Goal: Task Accomplishment & Management: Complete application form

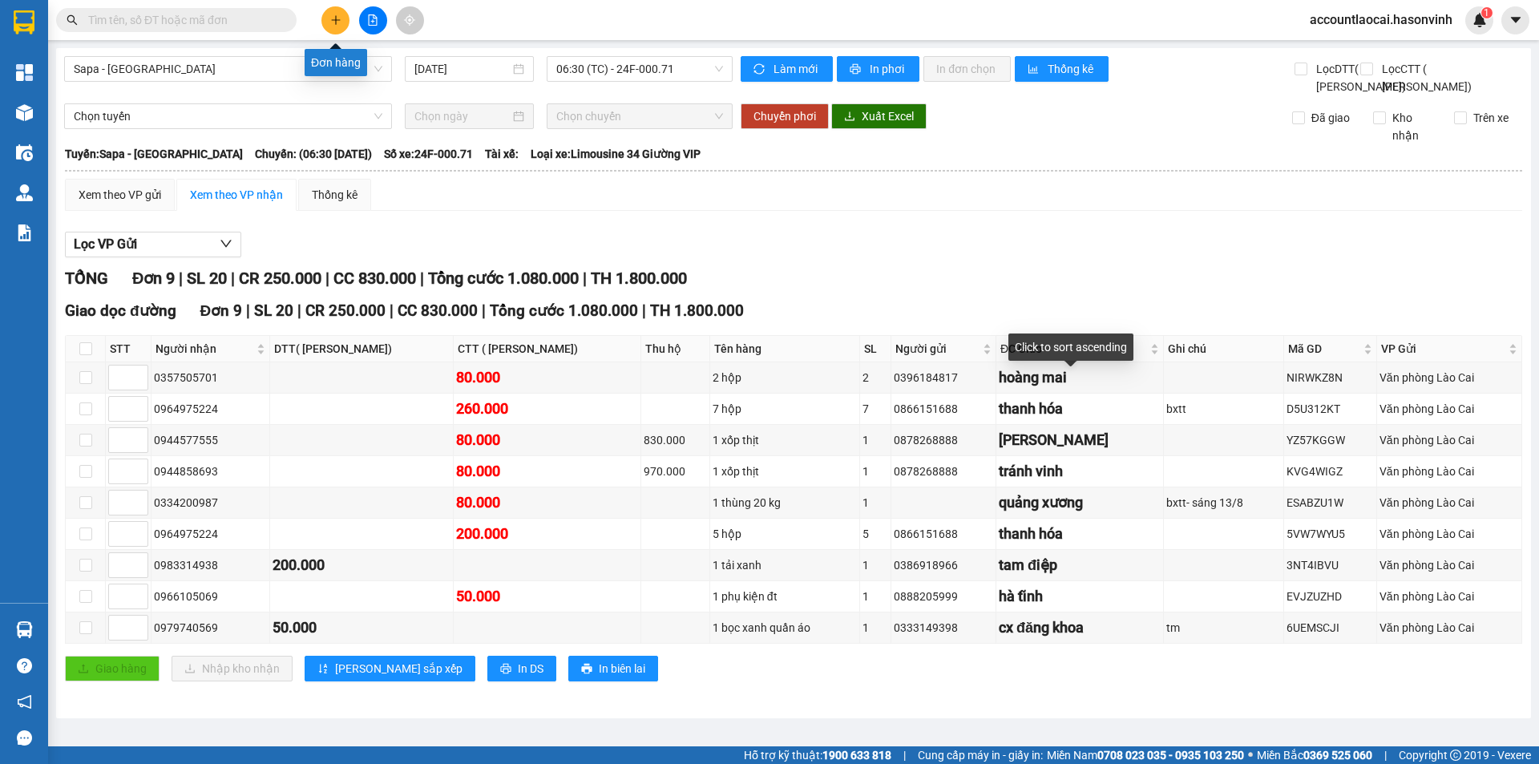
click at [336, 21] on icon "plus" at bounding box center [335, 19] width 1 height 9
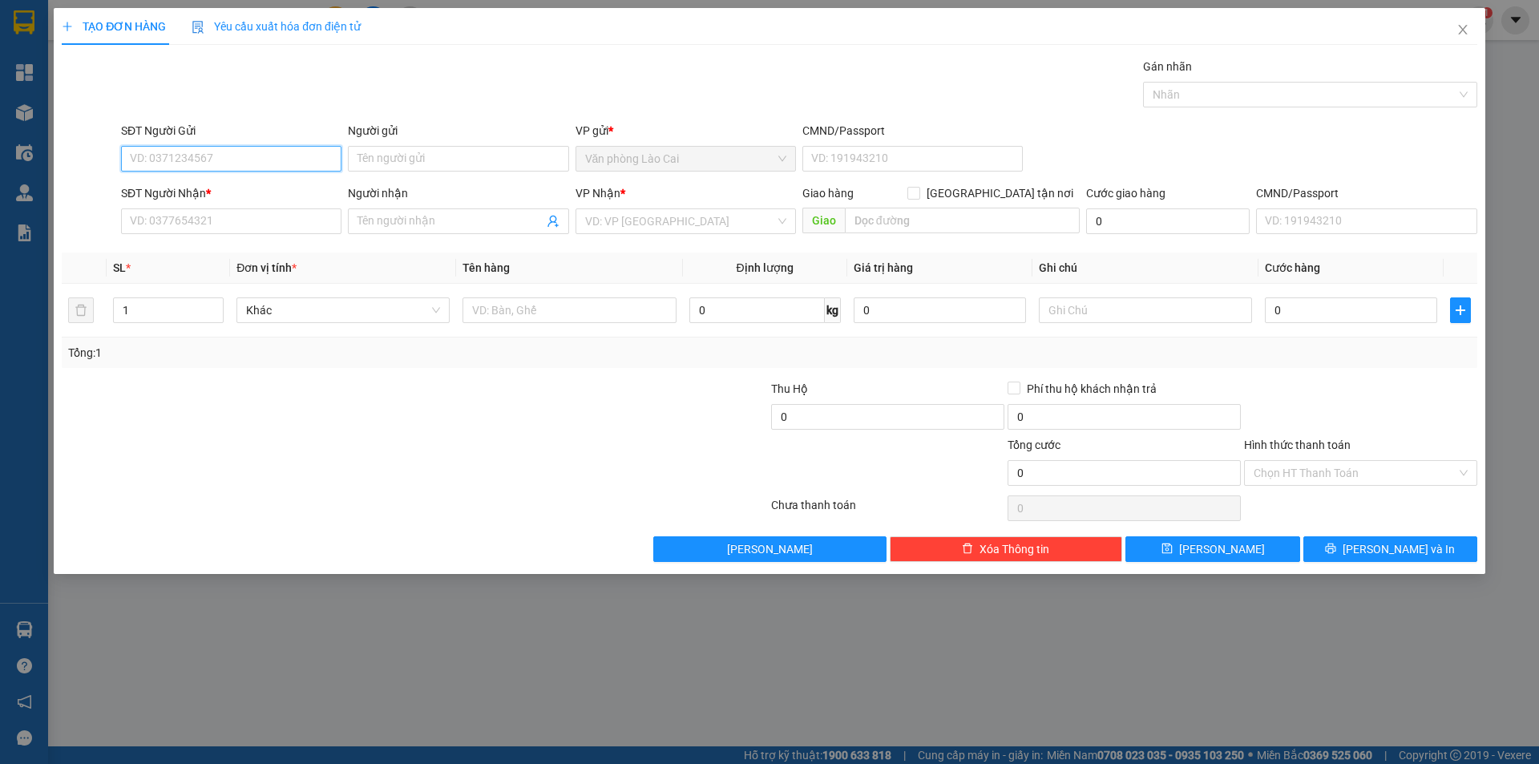
click at [197, 149] on input "SĐT Người Gửi" at bounding box center [231, 159] width 220 height 26
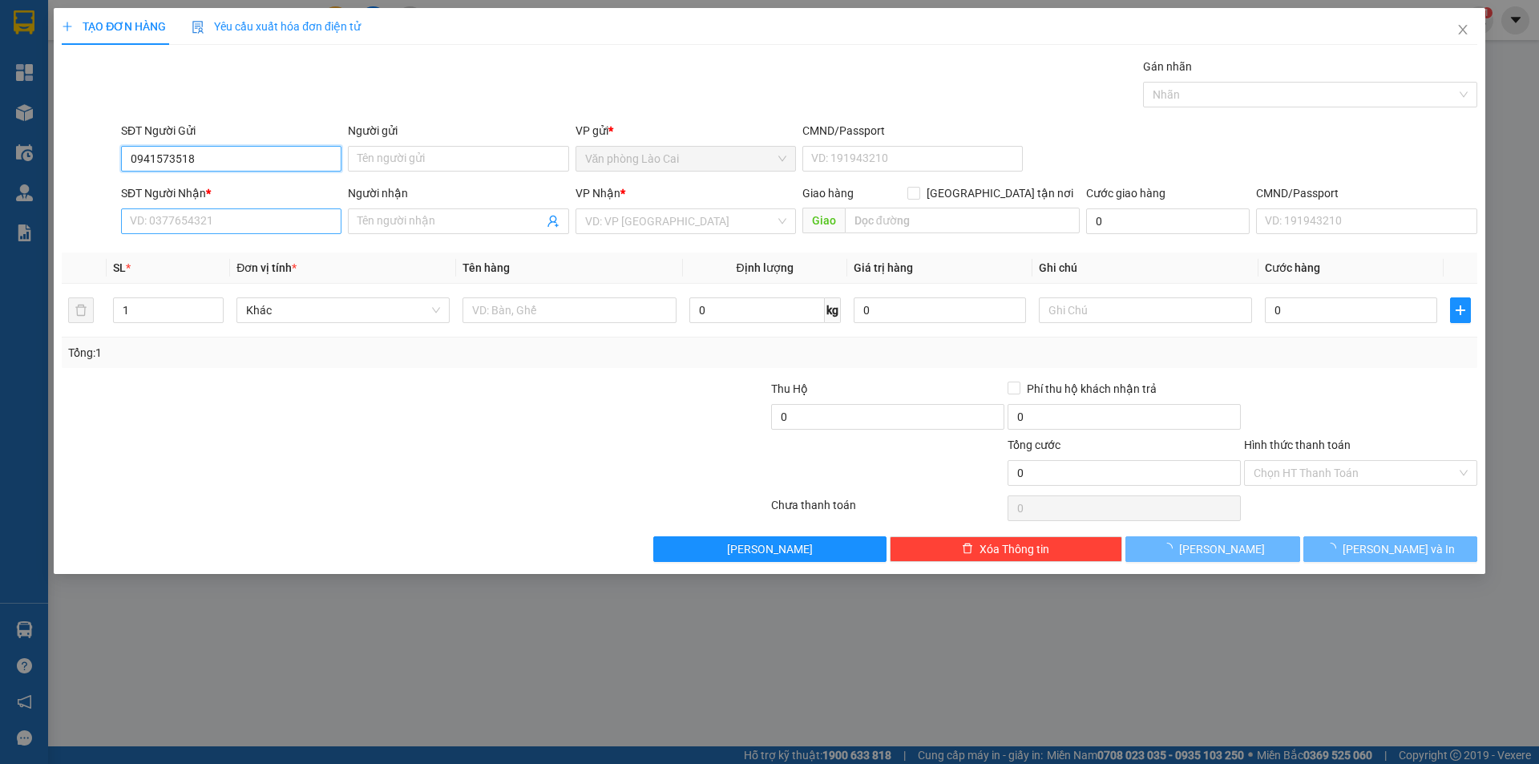
type input "0941573518"
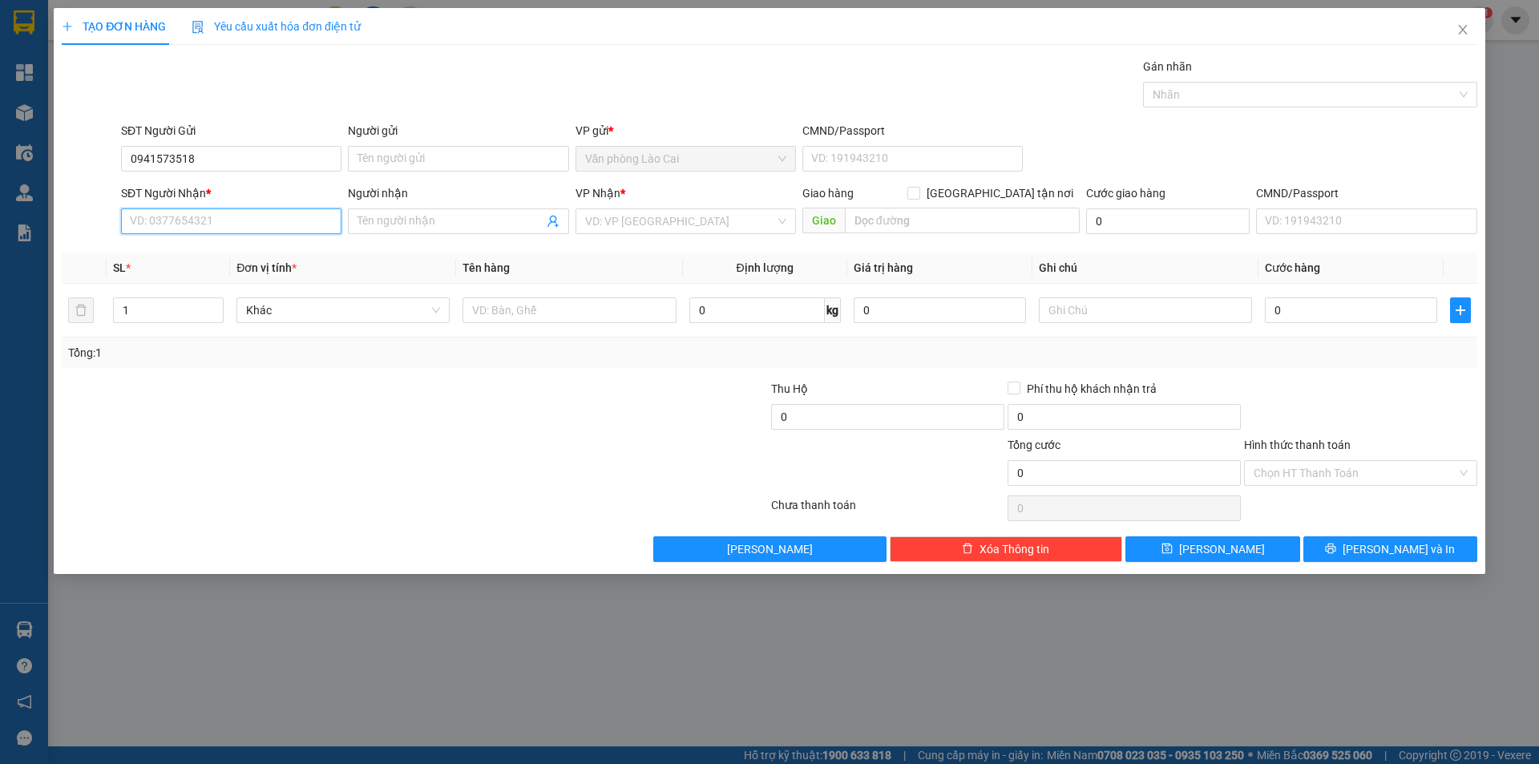
click at [190, 220] on input "SĐT Người Nhận *" at bounding box center [231, 221] width 220 height 26
drag, startPoint x: 204, startPoint y: 156, endPoint x: 43, endPoint y: 164, distance: 160.5
click at [43, 164] on div "TẠO ĐƠN HÀNG Yêu cầu xuất hóa đơn điện tử Transit Pickup Surcharge Ids Transit …" at bounding box center [769, 382] width 1539 height 764
click at [200, 224] on input "SĐT Người Nhận *" at bounding box center [231, 221] width 220 height 26
paste input "0941573518"
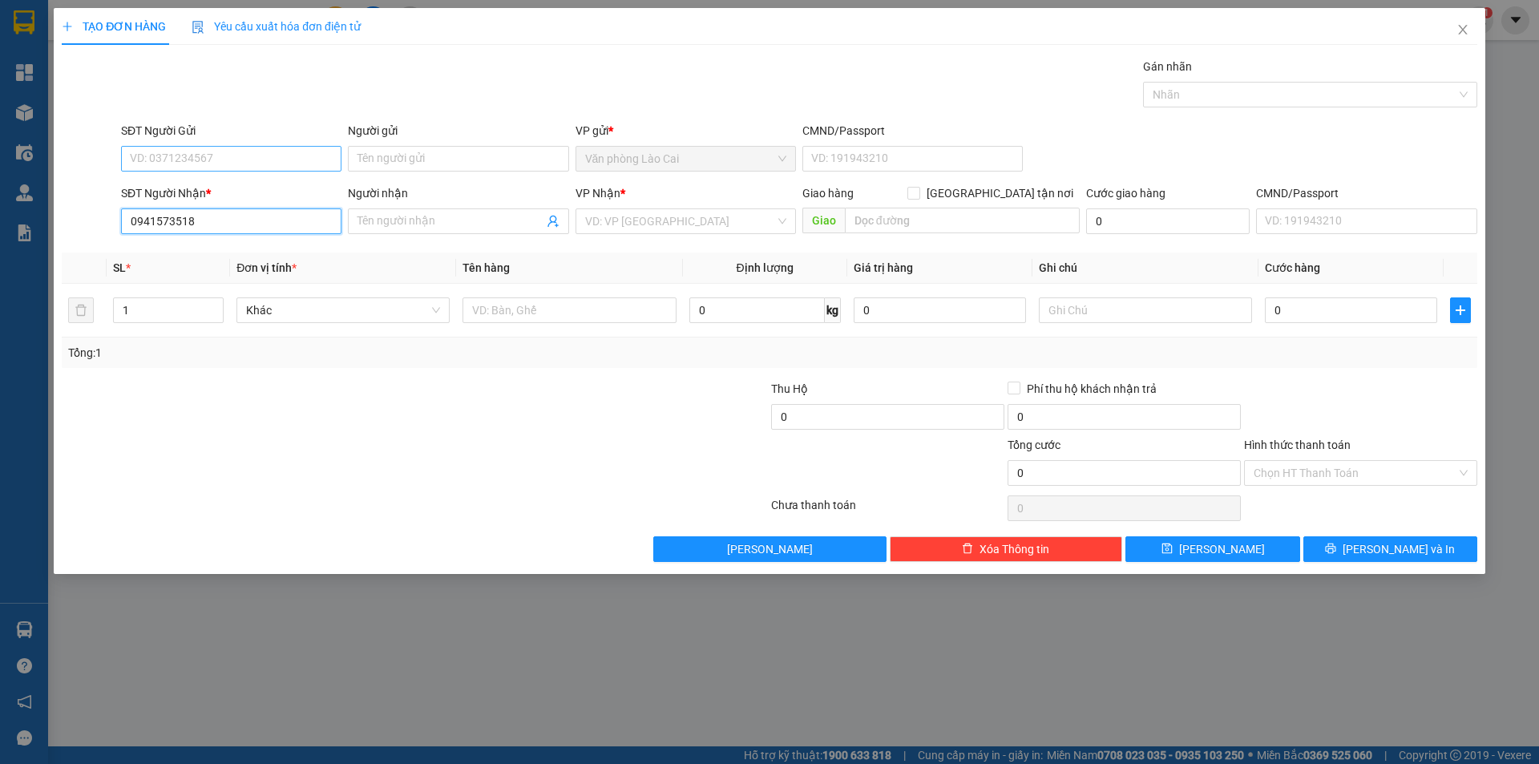
type input "0941573518"
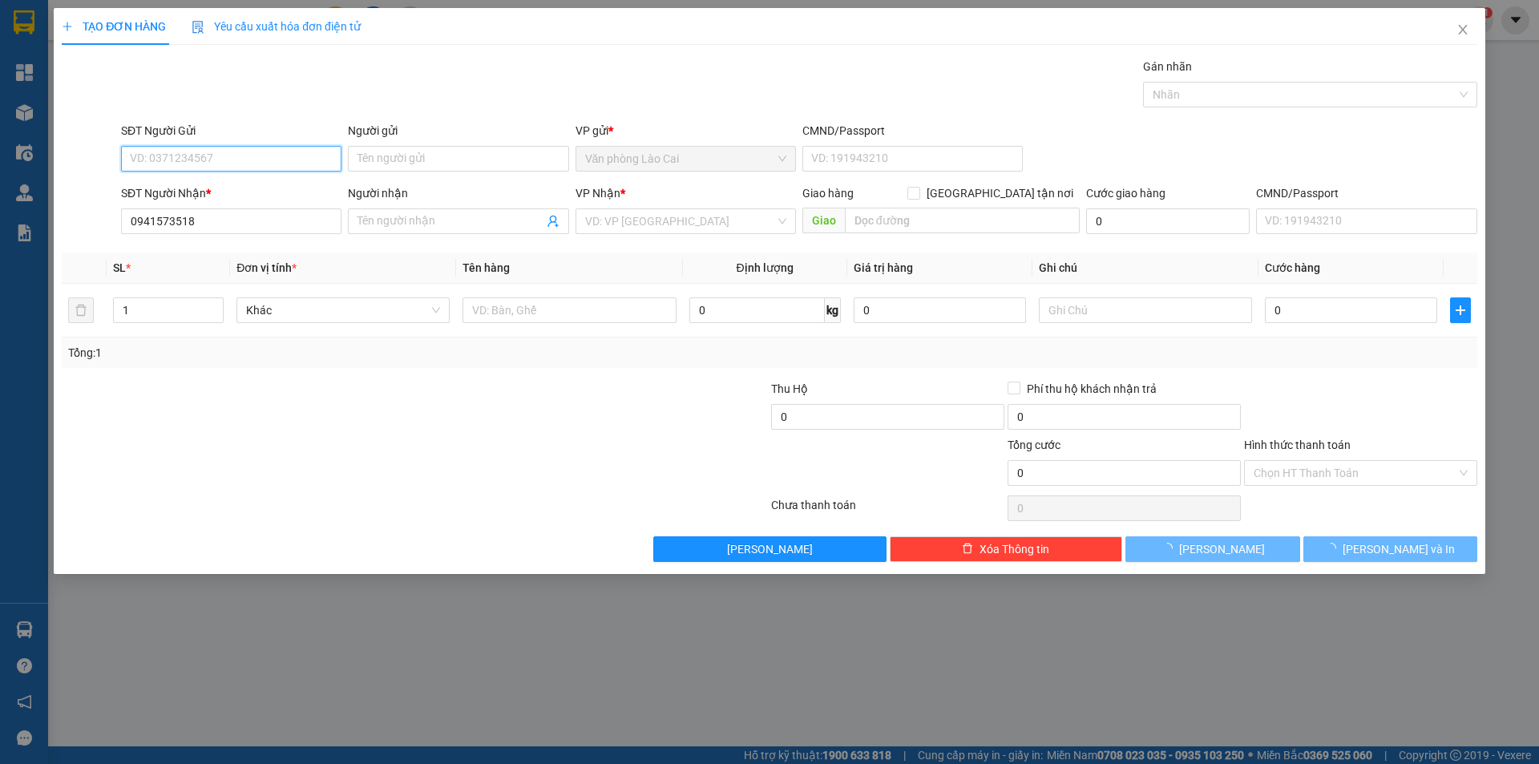
click at [188, 152] on input "SĐT Người Gửi" at bounding box center [231, 159] width 220 height 26
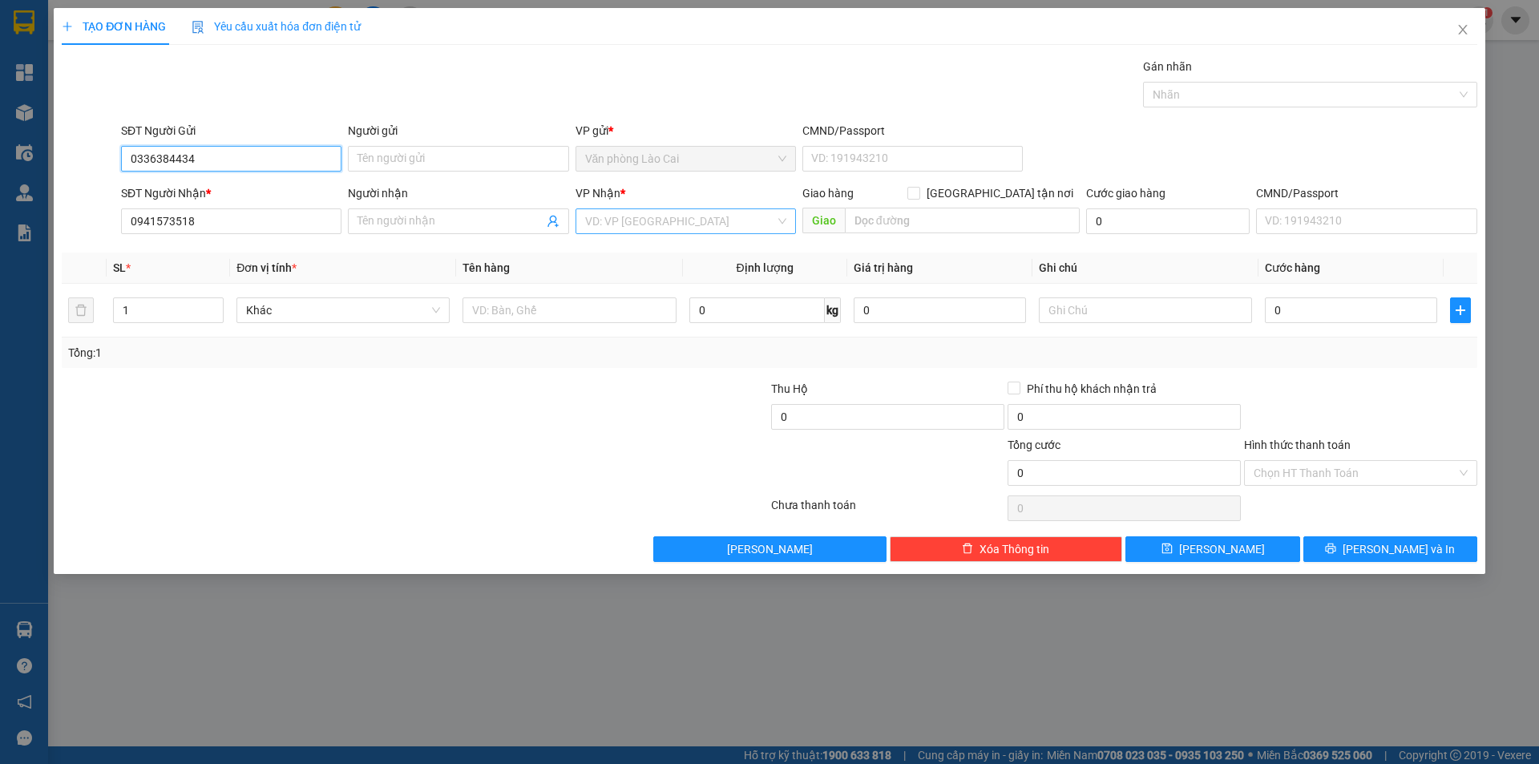
type input "0336384434"
click at [643, 224] on input "search" at bounding box center [680, 221] width 190 height 24
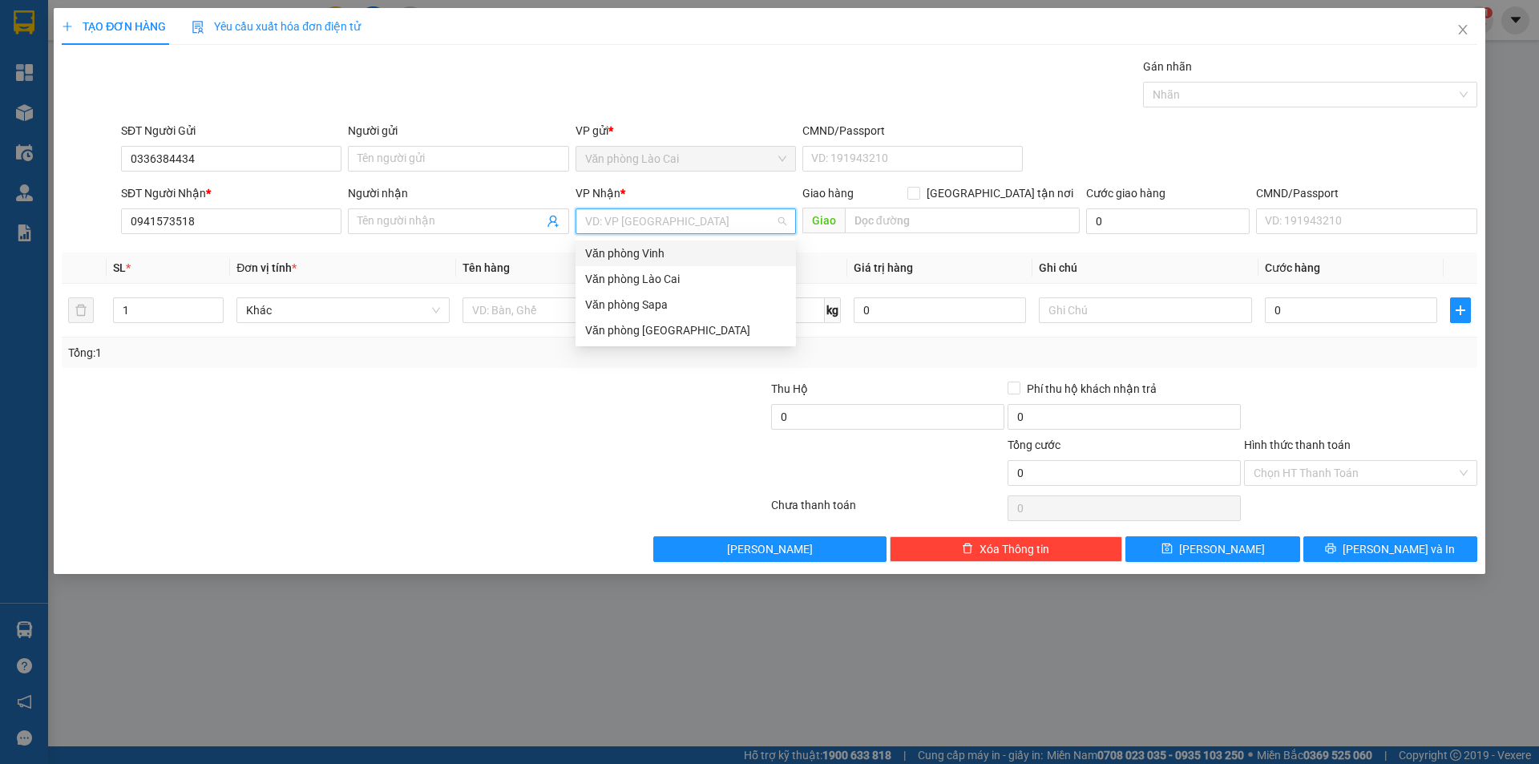
click at [652, 257] on div "Văn phòng Vinh" at bounding box center [685, 253] width 201 height 18
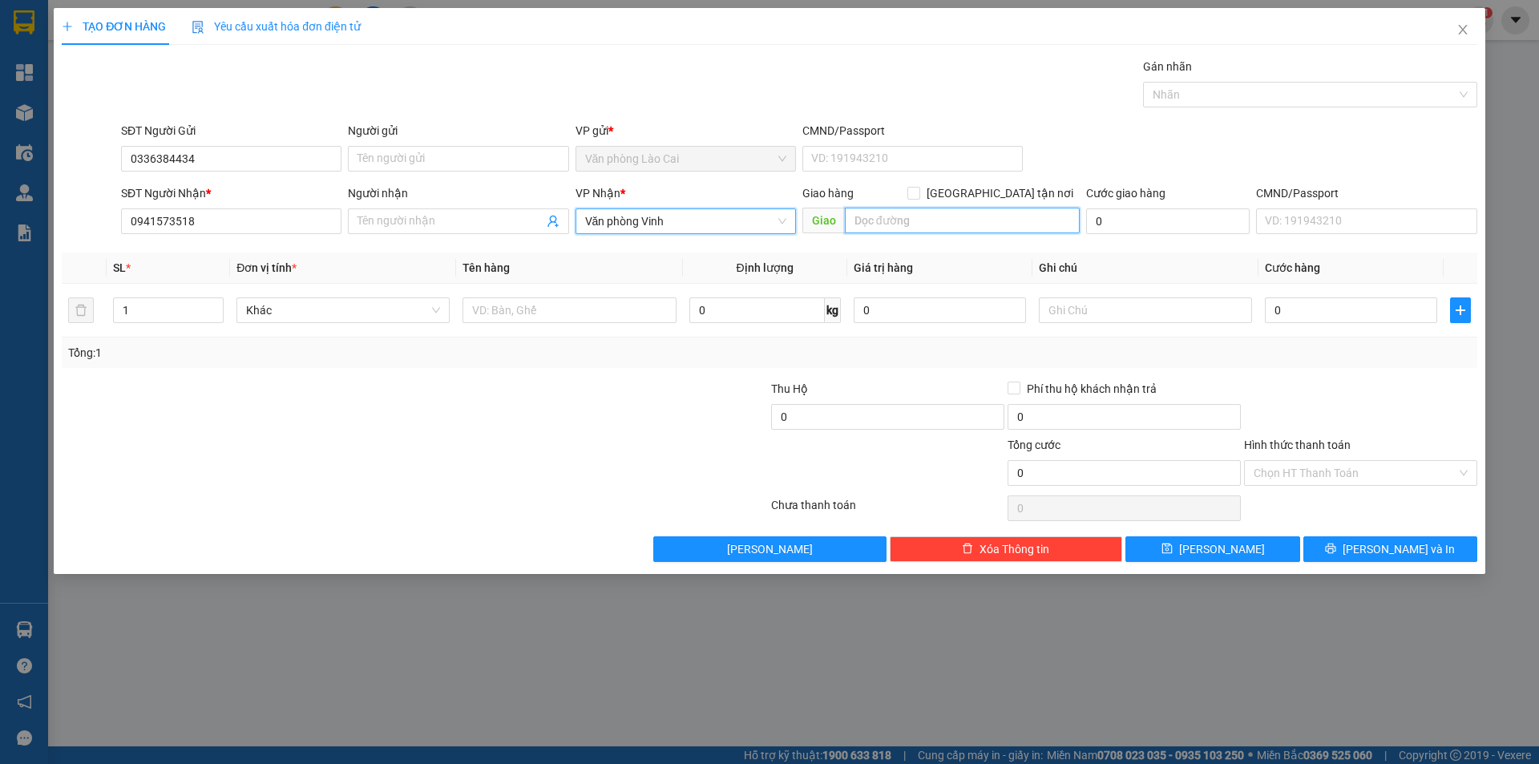
click at [932, 218] on input "text" at bounding box center [962, 221] width 235 height 26
type input "TP [GEOGRAPHIC_DATA]"
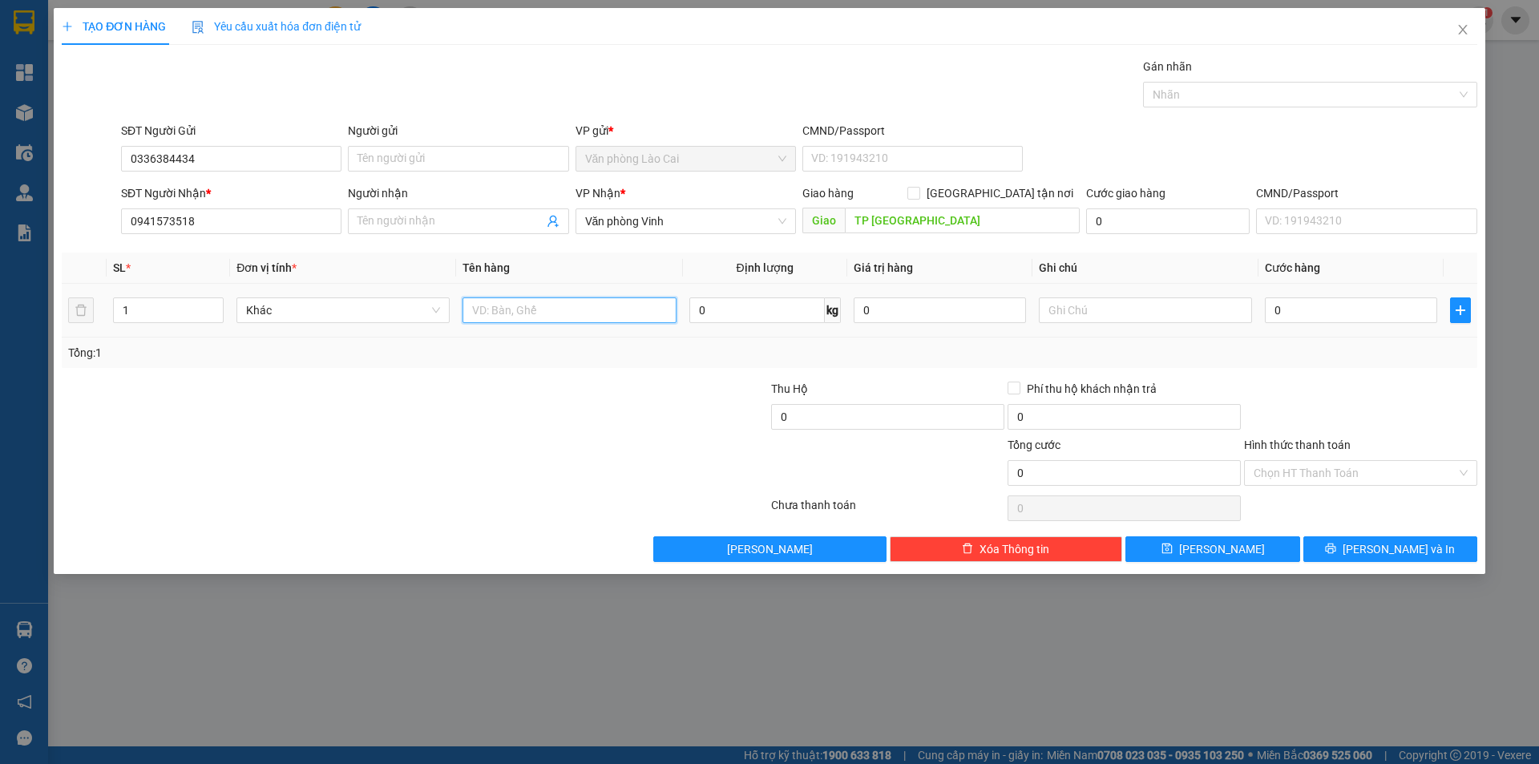
click at [607, 309] on input "text" at bounding box center [569, 310] width 213 height 26
type input "1 hồ sơ"
click at [1327, 309] on input "0" at bounding box center [1351, 310] width 172 height 26
type input "5"
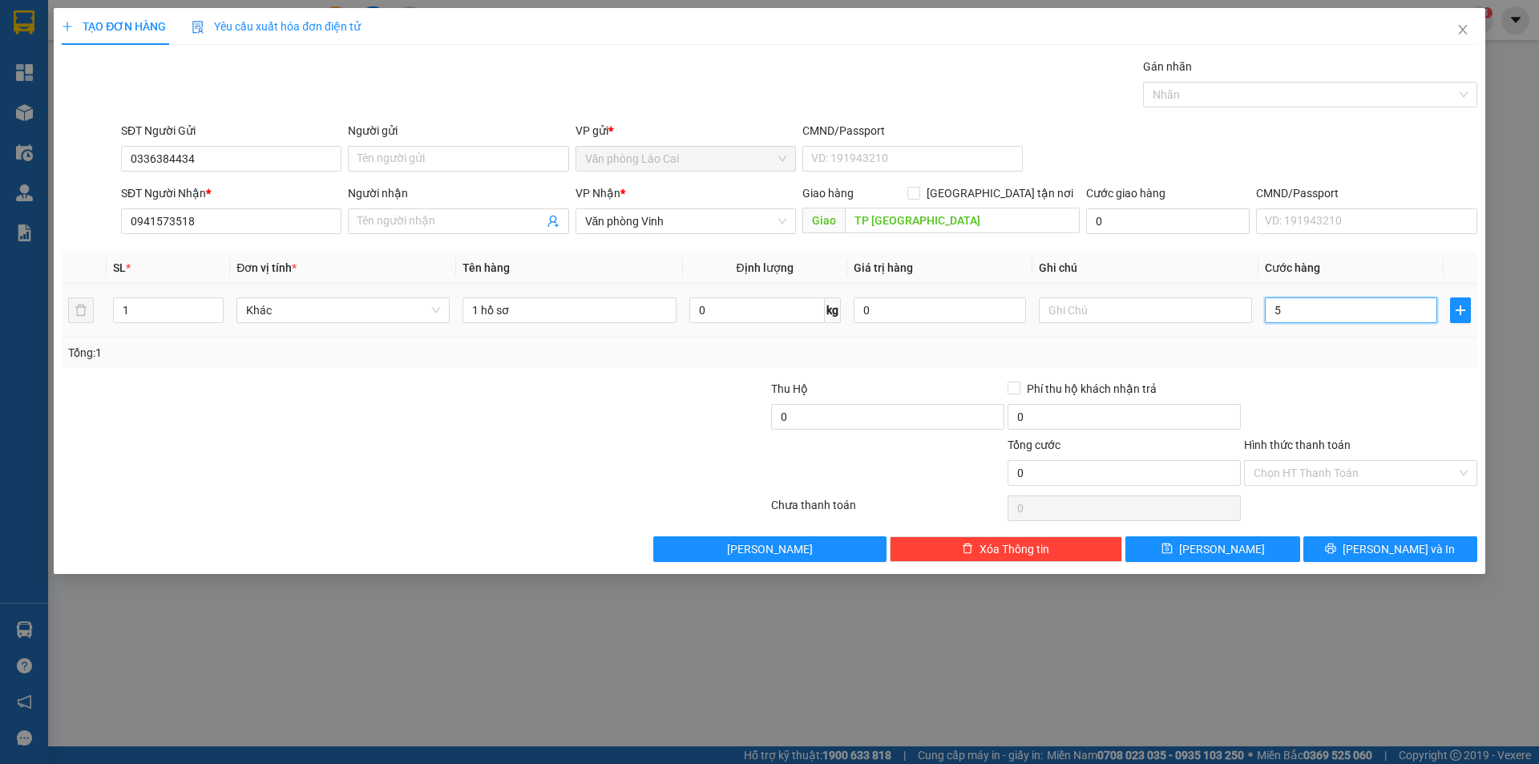
type input "5"
type input "50"
type input "500"
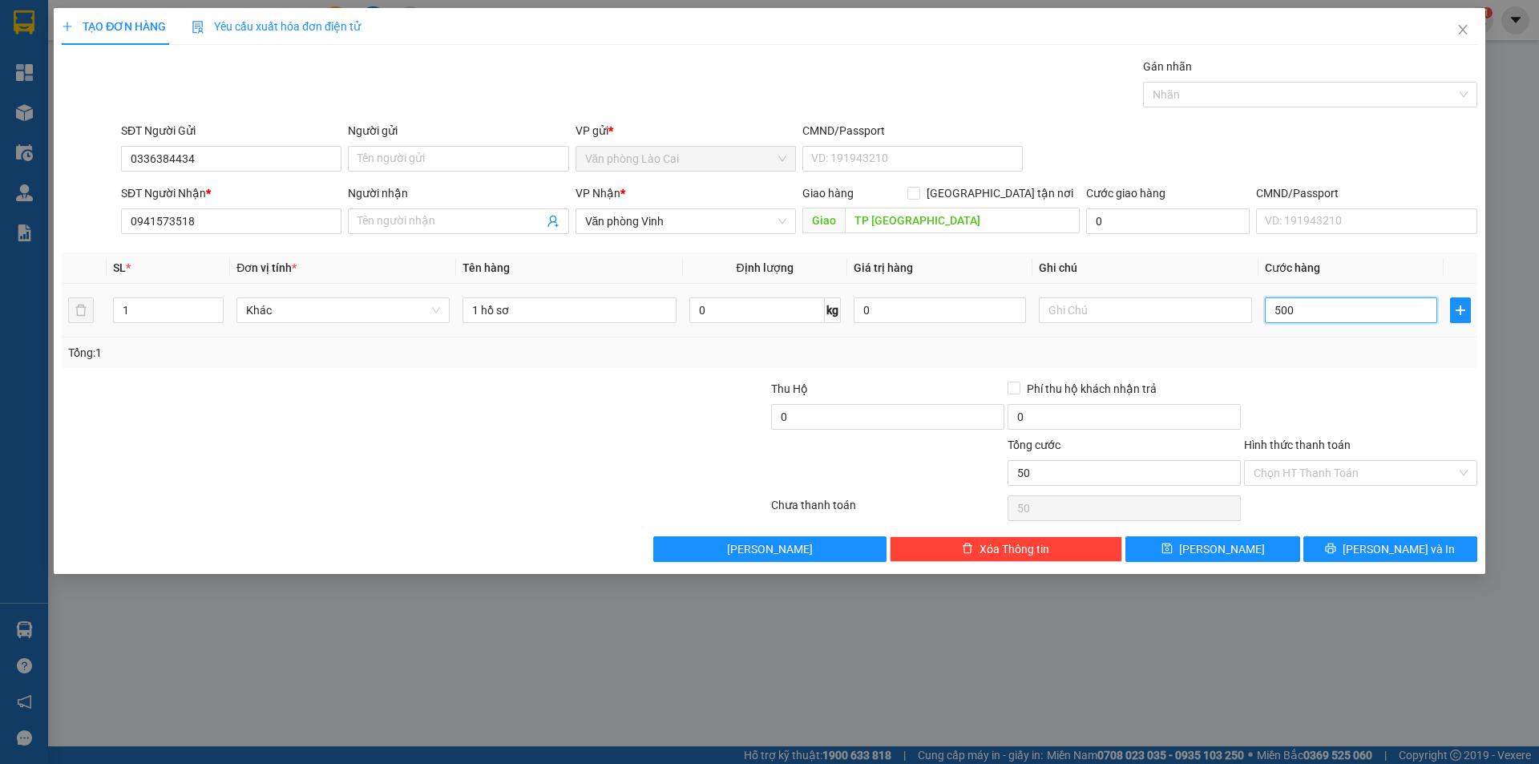
type input "500"
type input "5.000"
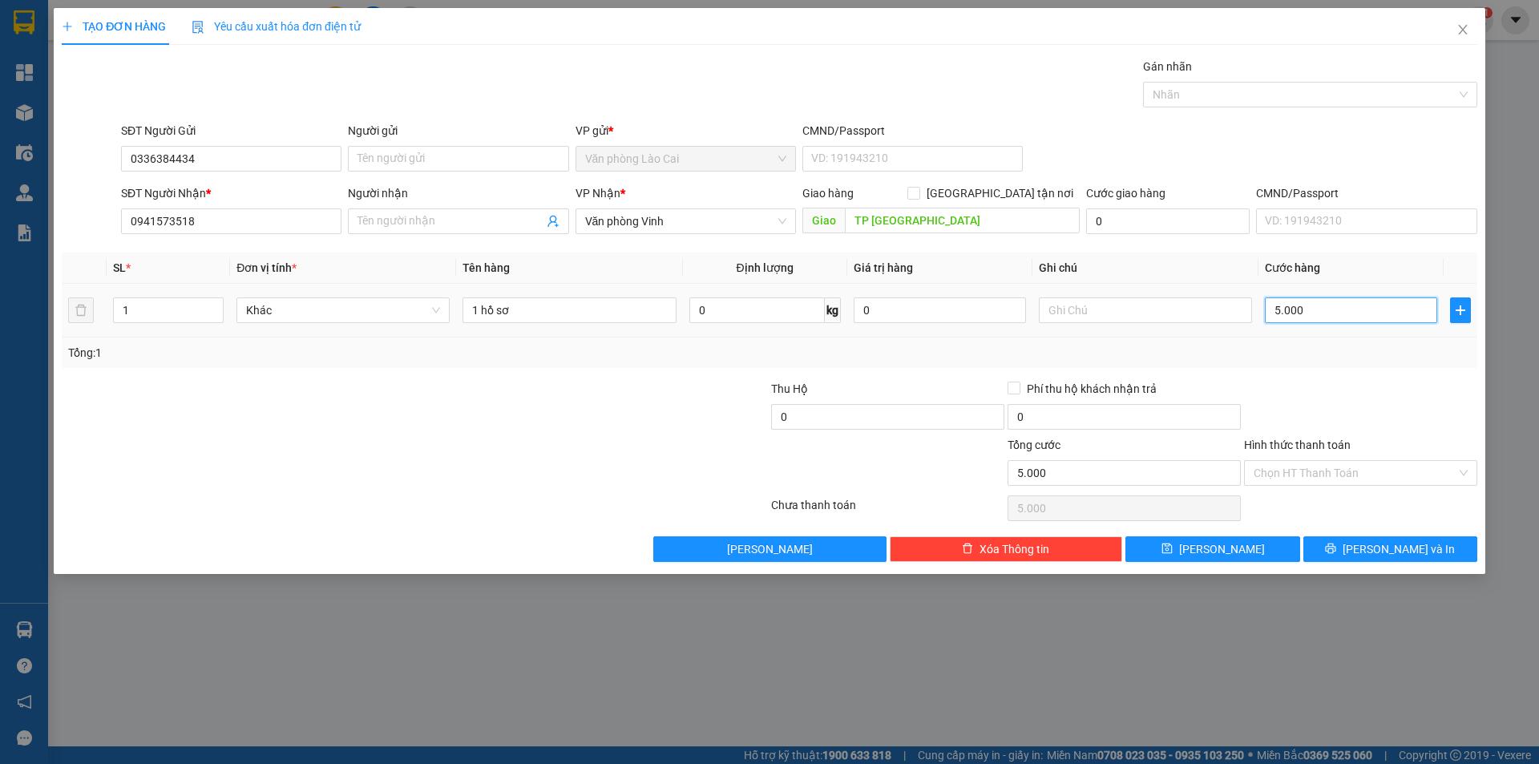
type input "50.000"
click at [1136, 309] on input "text" at bounding box center [1145, 310] width 213 height 26
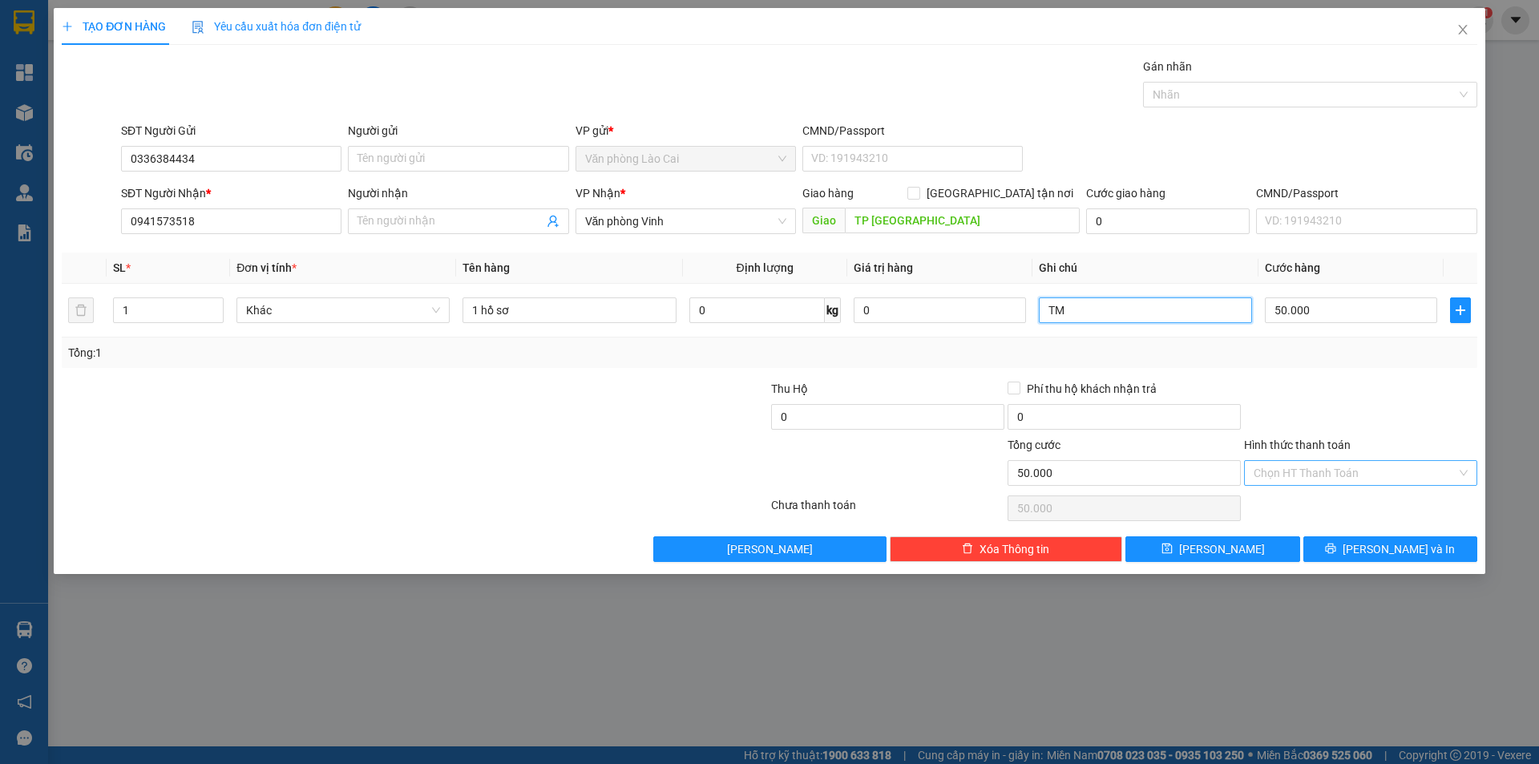
type input "TM"
click at [1299, 469] on input "Hình thức thanh toán" at bounding box center [1355, 473] width 203 height 24
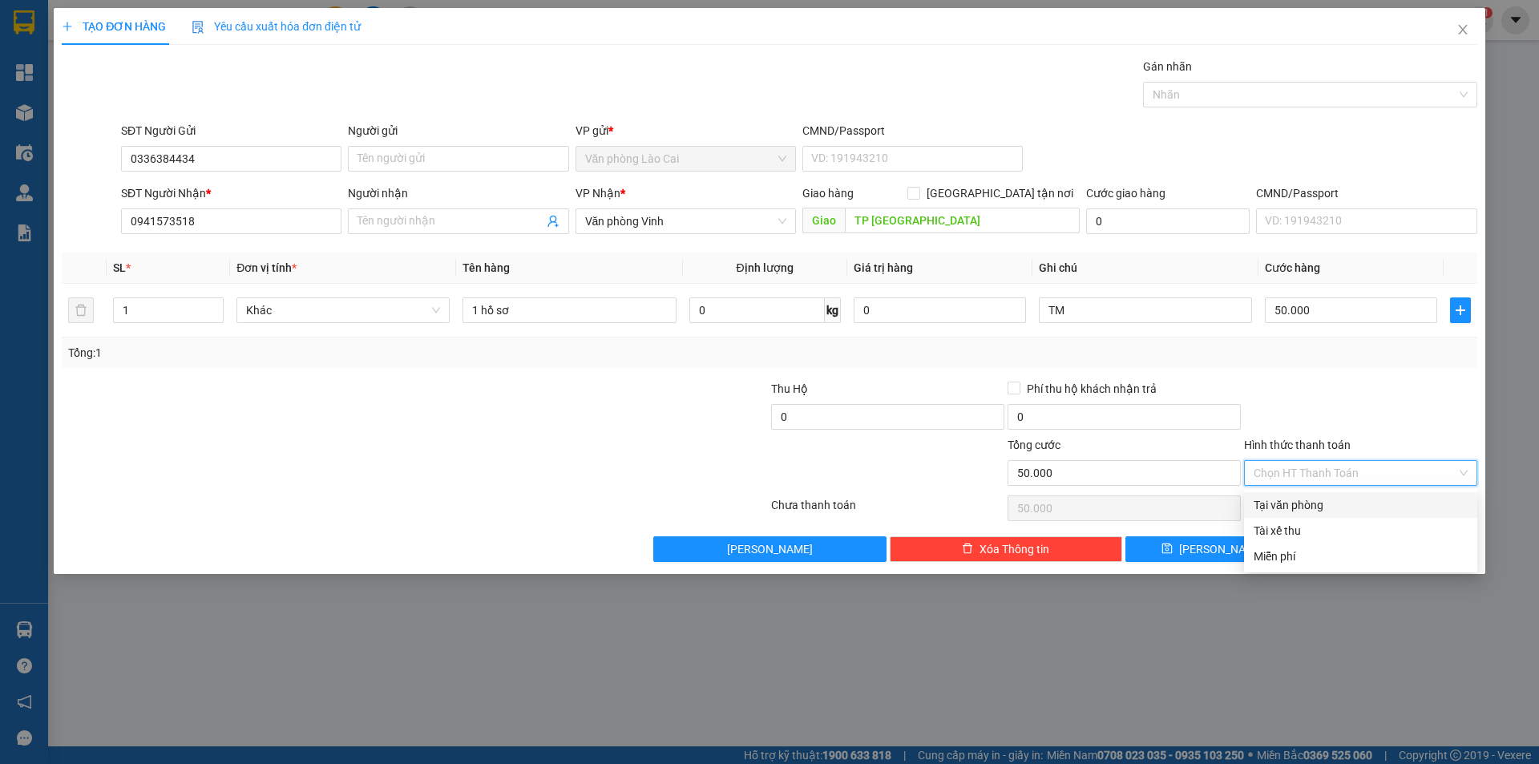
click at [1300, 499] on div "Tại văn phòng" at bounding box center [1361, 505] width 214 height 18
type input "0"
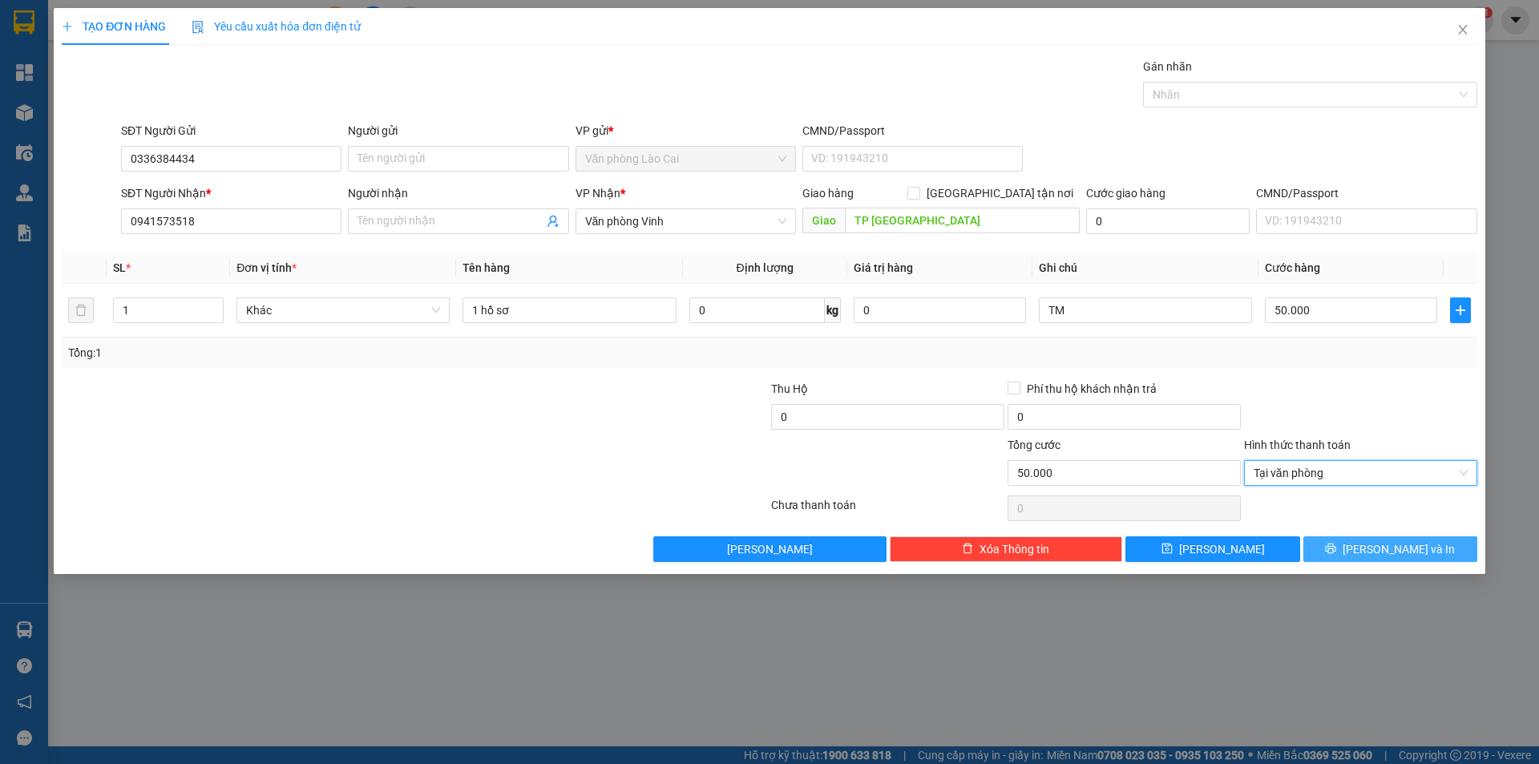
click at [1336, 548] on icon "printer" at bounding box center [1330, 548] width 11 height 11
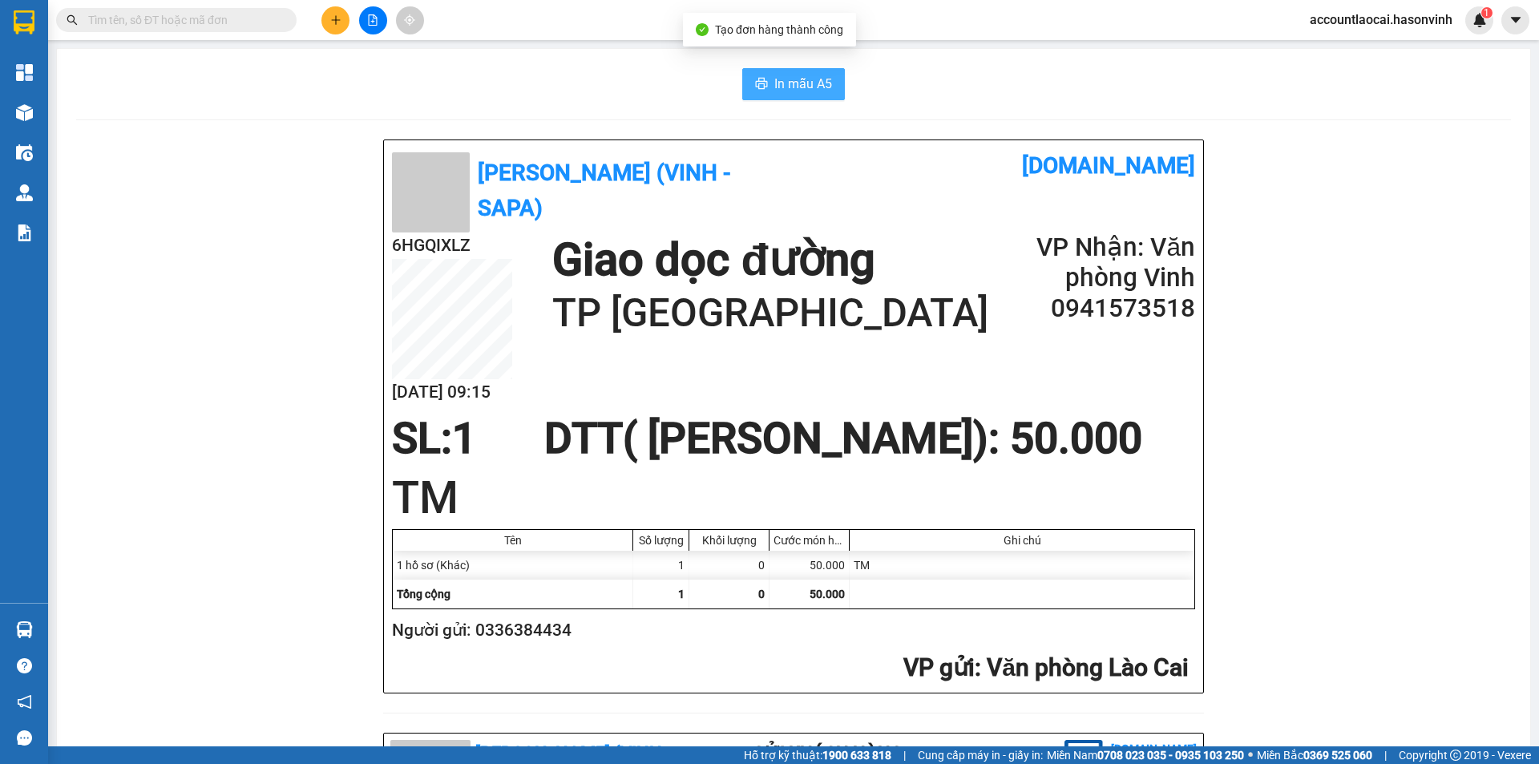
click at [790, 84] on span "In mẫu A5" at bounding box center [803, 84] width 58 height 20
